Goal: Task Accomplishment & Management: Use online tool/utility

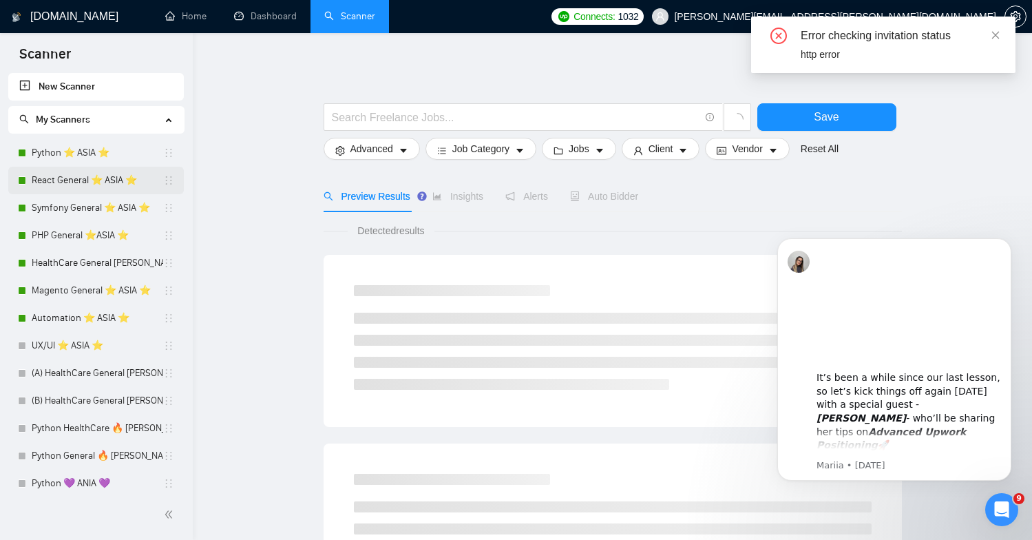
click at [51, 179] on link "React General ⭐️ ASIA ⭐️" at bounding box center [97, 181] width 131 height 28
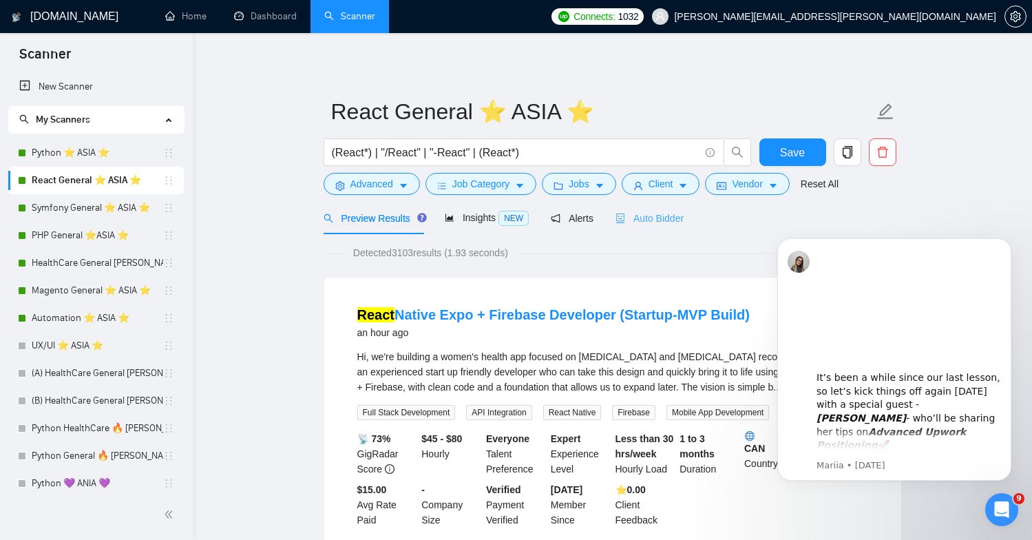
click at [673, 227] on div "Auto Bidder" at bounding box center [649, 218] width 68 height 32
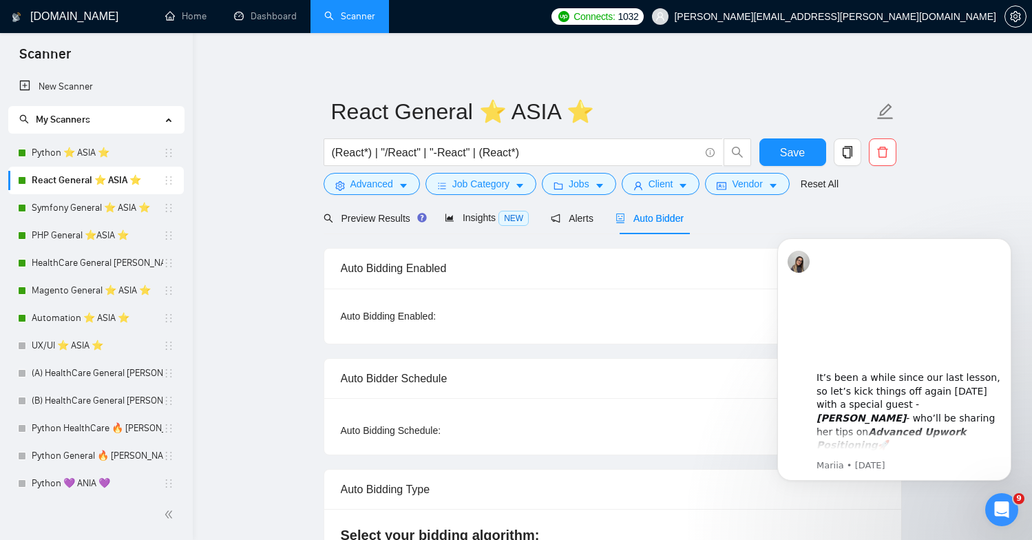
click at [1008, 246] on button "Dismiss notification" at bounding box center [1007, 242] width 18 height 18
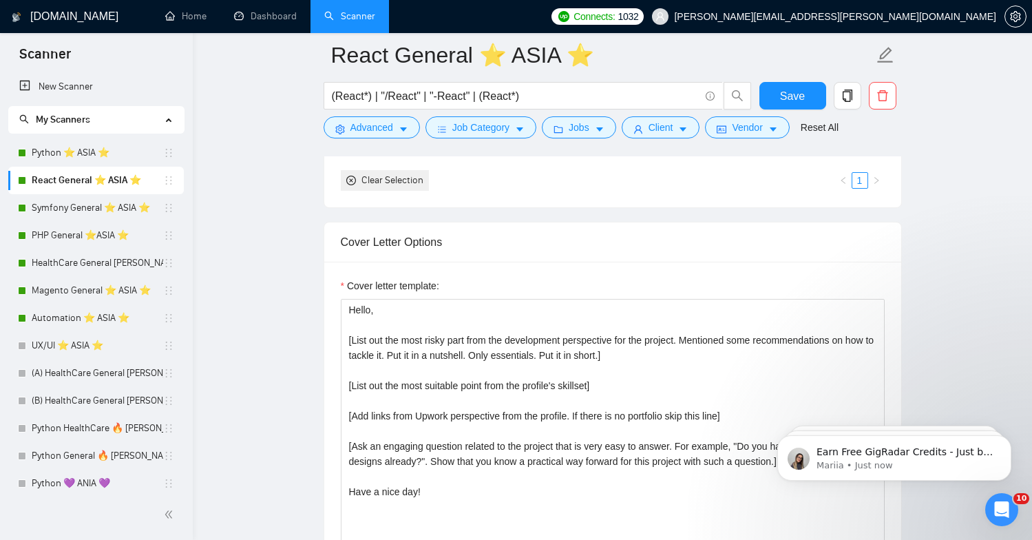
scroll to position [1381, 0]
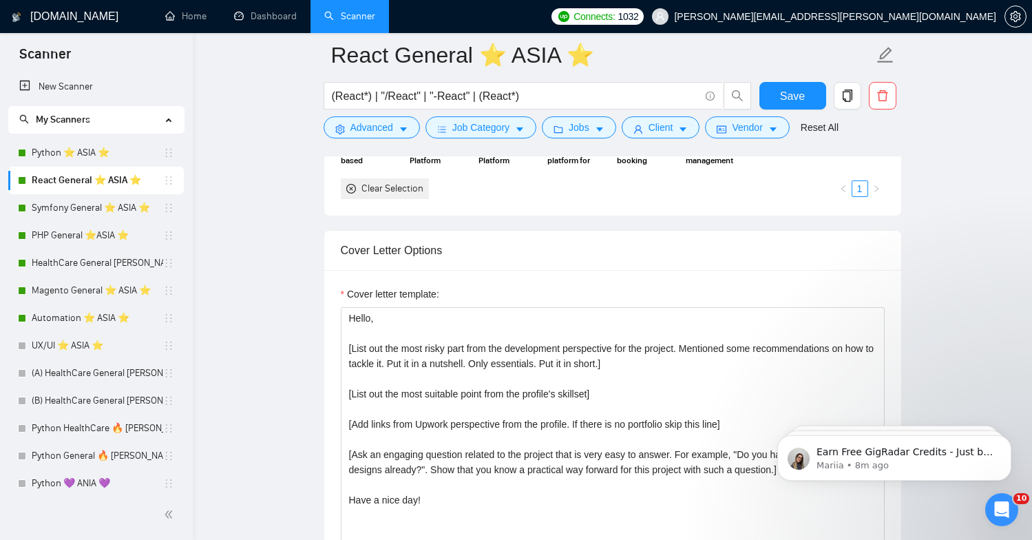
click at [115, 144] on link "Python ⭐️ ASIA ⭐️" at bounding box center [97, 153] width 131 height 28
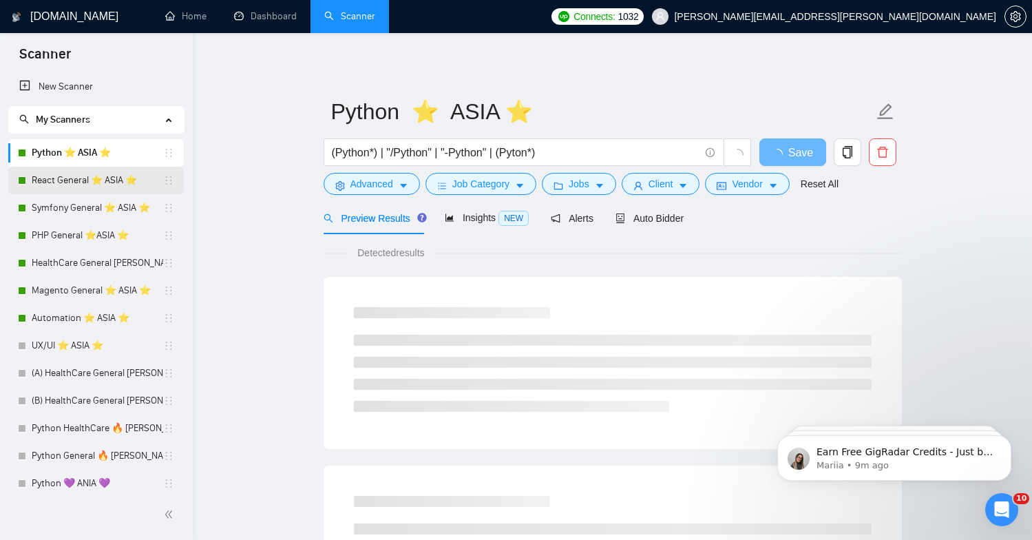
click at [108, 175] on link "React General ⭐️ ASIA ⭐️" at bounding box center [97, 181] width 131 height 28
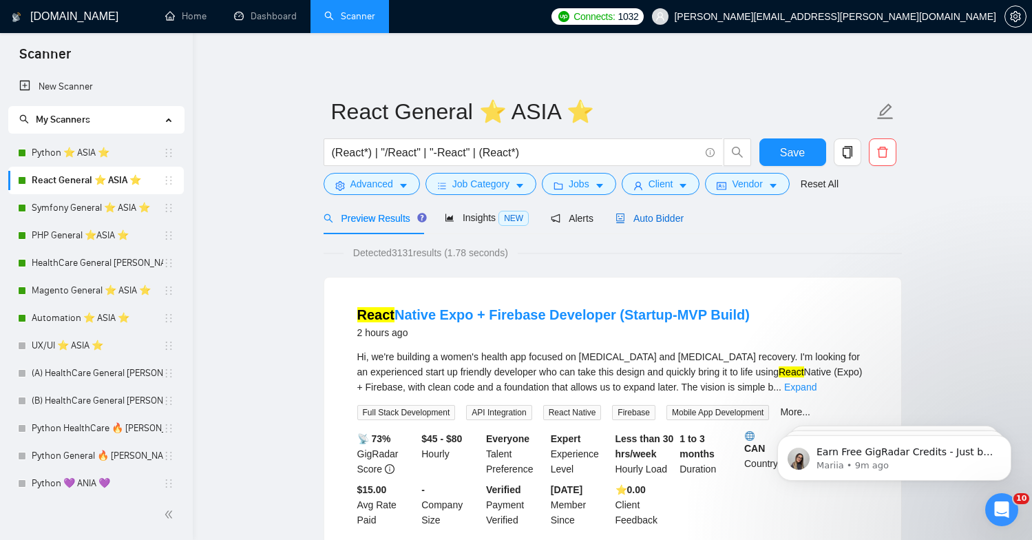
click at [661, 222] on span "Auto Bidder" at bounding box center [649, 218] width 68 height 11
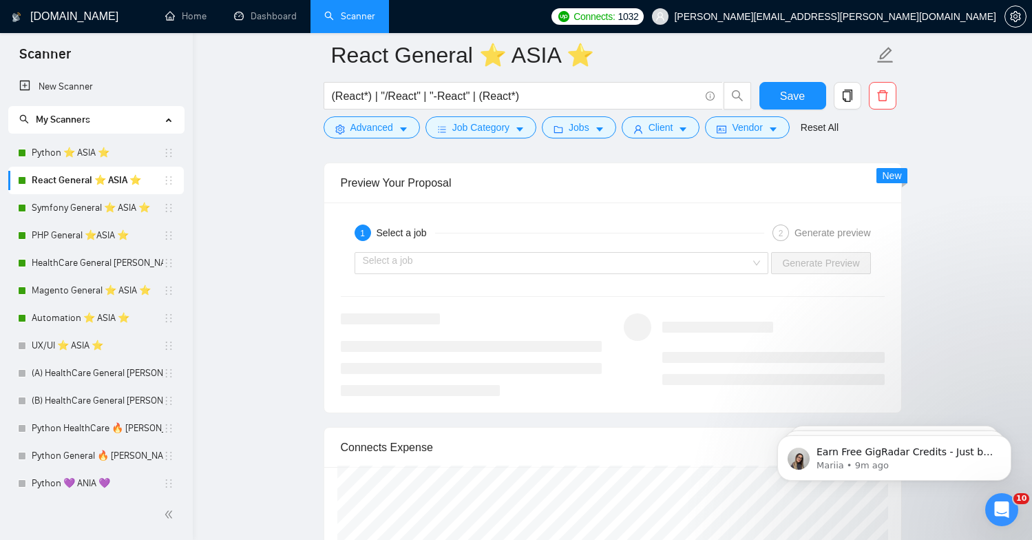
scroll to position [2552, 0]
